Goal: Transaction & Acquisition: Purchase product/service

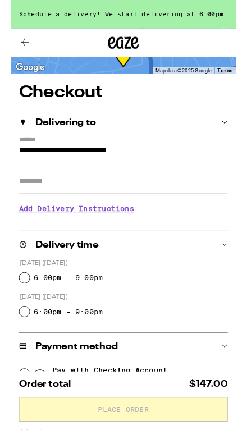
scroll to position [55, 0]
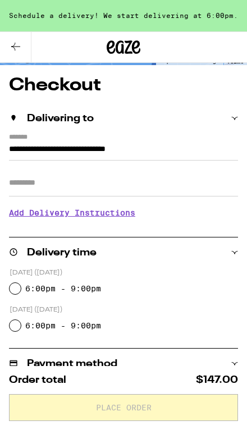
click at [20, 321] on div "6:00pm - 9:00pm" at bounding box center [124, 326] width 229 height 22
click at [21, 325] on div "6:00pm - 9:00pm" at bounding box center [124, 326] width 229 height 22
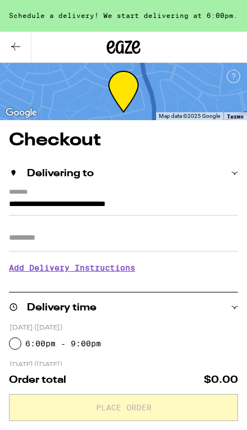
scroll to position [55, 0]
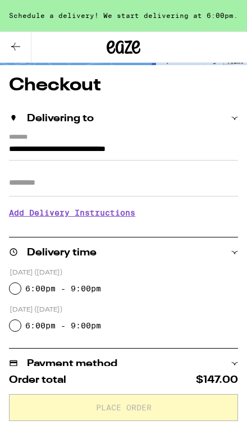
click at [20, 329] on input "6:00pm - 9:00pm" at bounding box center [15, 325] width 11 height 11
radio input "true"
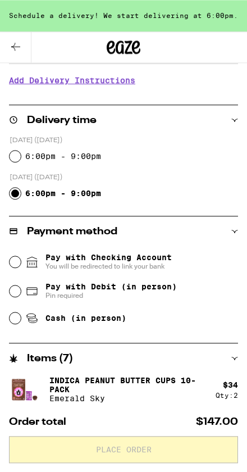
scroll to position [197, 0]
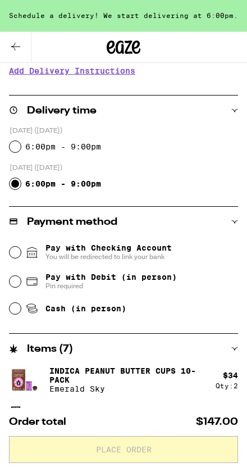
click at [9, 256] on fieldset "Pay with Checking Account You will be redirected to link your bank Pay with Deb…" at bounding box center [123, 279] width 229 height 84
click at [19, 256] on input "Pay with Checking Account You will be redirected to link your bank" at bounding box center [15, 252] width 11 height 11
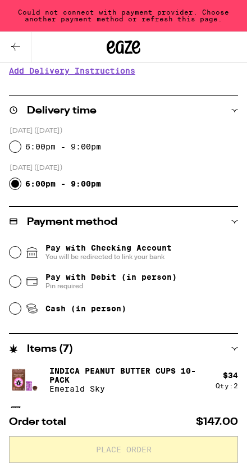
click at [17, 286] on input "Pay with Debit (in person) Pin required" at bounding box center [15, 281] width 11 height 11
radio input "true"
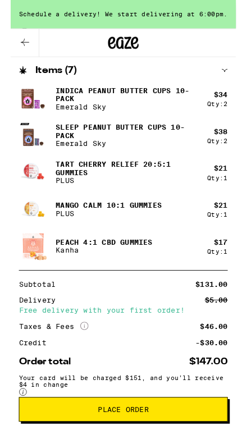
scroll to position [485, 0]
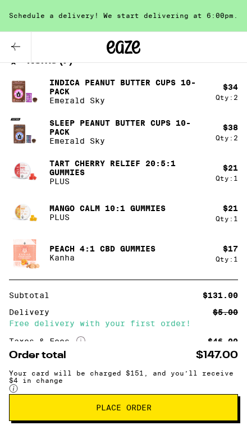
click at [52, 414] on button "Place Order" at bounding box center [123, 407] width 229 height 27
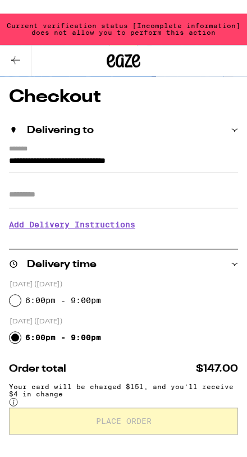
scroll to position [0, 0]
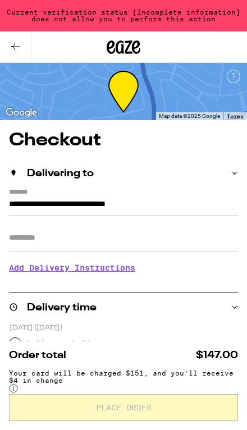
click at [20, 41] on icon at bounding box center [15, 46] width 13 height 13
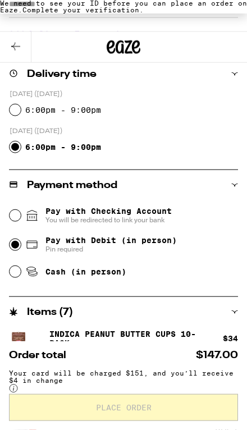
scroll to position [197, 0]
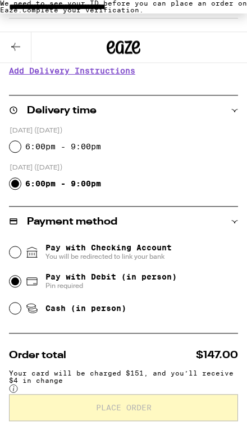
click at [133, 13] on span "Complete your verification." at bounding box center [82, 9] width 121 height 7
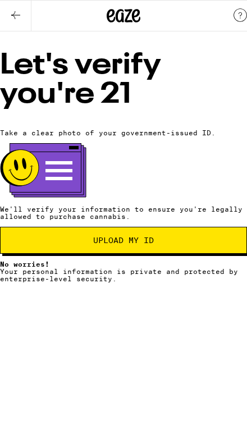
click at [48, 244] on span "Upload my ID" at bounding box center [124, 240] width 228 height 8
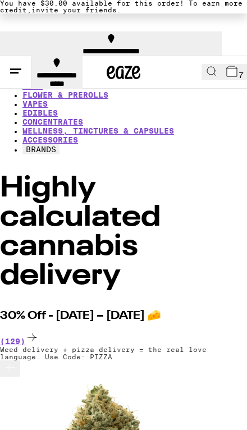
click at [33, 65] on span "7" at bounding box center [30, 60] width 5 height 9
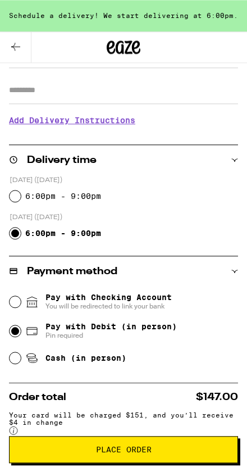
scroll to position [166, 0]
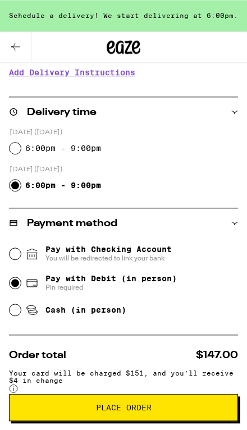
click at [12, 251] on input "Pay with Checking Account You will be redirected to link your bank" at bounding box center [15, 253] width 11 height 11
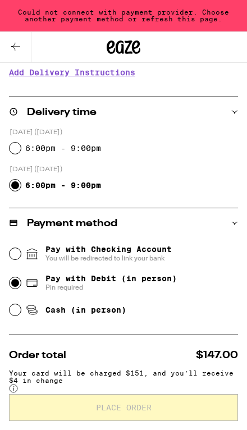
click at [18, 248] on div "Pay with Checking Account You will be redirected to link your bank" at bounding box center [124, 253] width 229 height 29
click at [14, 257] on input "Pay with Checking Account You will be redirected to link your bank" at bounding box center [15, 253] width 11 height 11
click at [19, 253] on input "Pay with Checking Account You will be redirected to link your bank" at bounding box center [15, 253] width 11 height 11
click at [20, 286] on input "Pay with Debit (in person) Pin required" at bounding box center [15, 282] width 11 height 11
radio input "true"
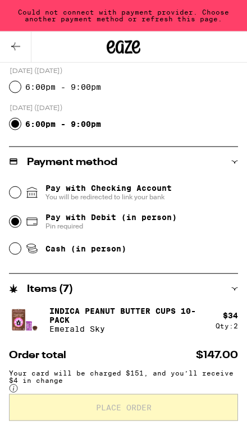
scroll to position [198, 0]
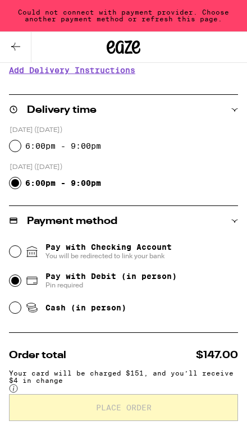
click at [9, 192] on fieldset "[DATE] ([DATE]) 6:00pm - 9:00pm [DATE] ([DATE]) 6:00pm - 9:00pm" at bounding box center [123, 159] width 229 height 69
click at [19, 147] on input "6:00pm - 9:00pm" at bounding box center [15, 145] width 11 height 11
radio input "true"
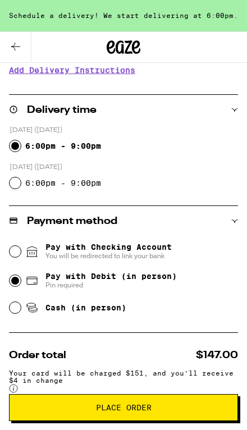
click at [13, 185] on input "6:00pm - 9:00pm" at bounding box center [15, 183] width 11 height 11
radio input "true"
click at [44, 410] on span "Place Order" at bounding box center [124, 408] width 210 height 8
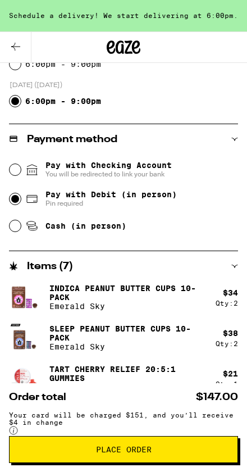
scroll to position [314, 0]
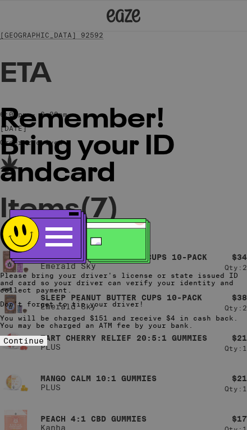
click at [44, 345] on span "Continue" at bounding box center [23, 340] width 40 height 9
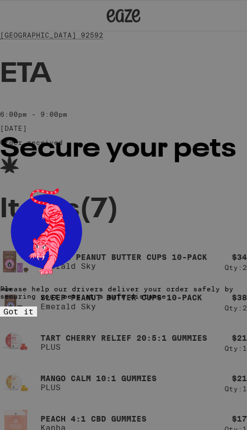
click at [34, 316] on span "Got it" at bounding box center [18, 311] width 30 height 9
